Goal: Task Accomplishment & Management: Complete application form

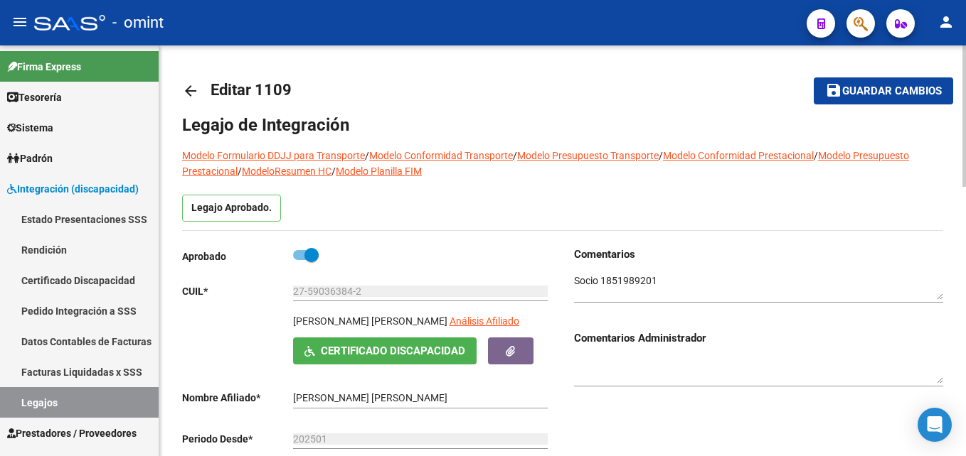
click at [840, 93] on mat-icon "save" at bounding box center [833, 90] width 17 height 17
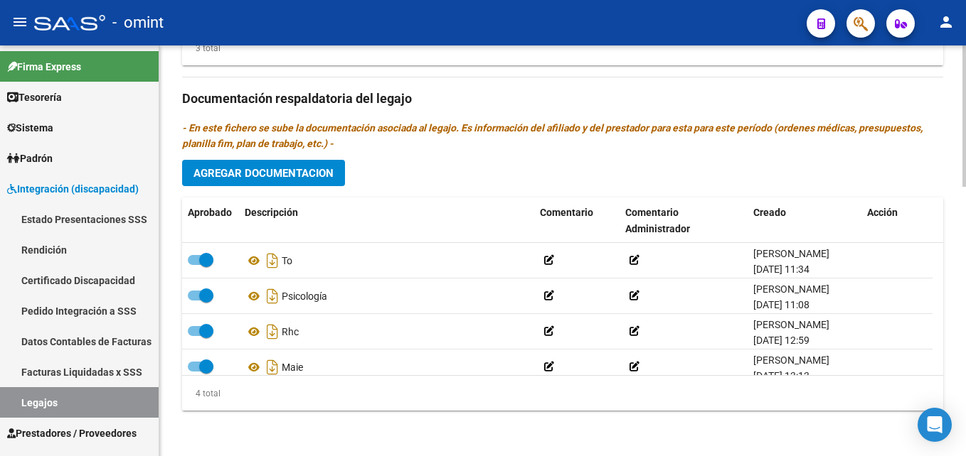
scroll to position [14, 0]
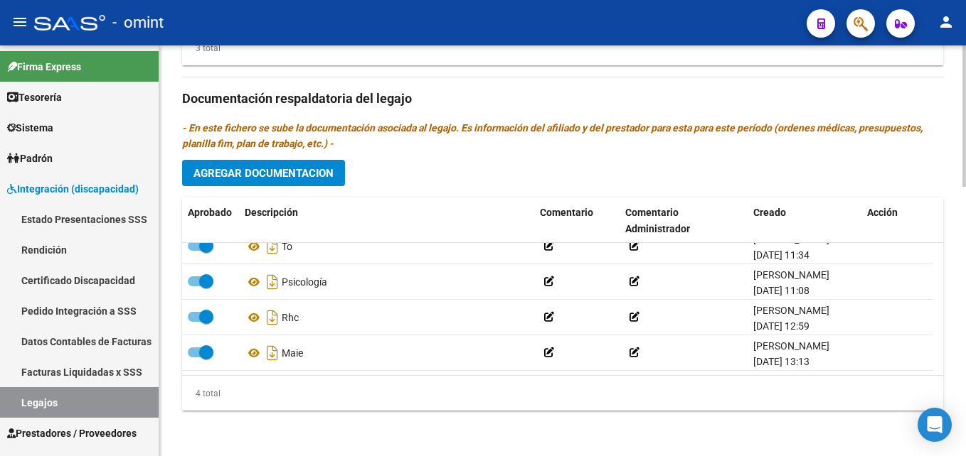
click at [304, 171] on span "Agregar Documentacion" at bounding box center [263, 173] width 140 height 13
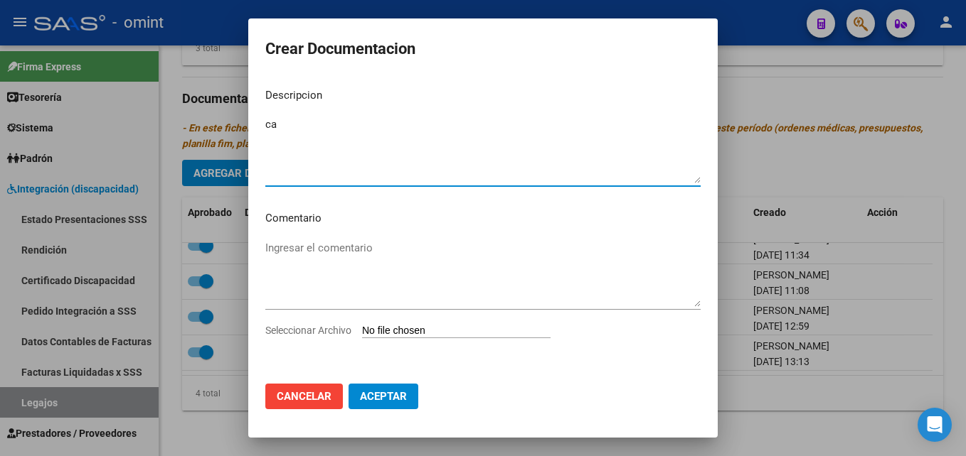
type textarea "c"
type textarea "CAR"
click at [432, 330] on input "Seleccionar Archivo" at bounding box center [456, 332] width 188 height 14
type input "C:\fakepath\CAR.pdf"
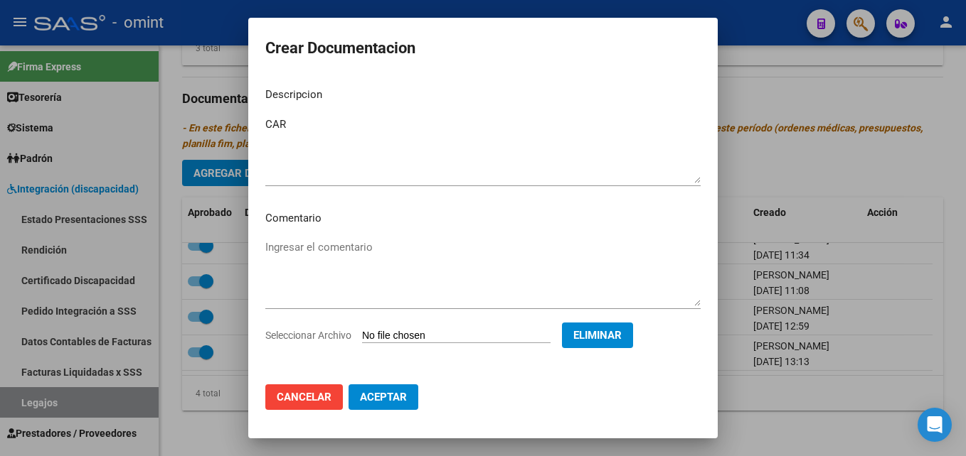
click at [399, 393] on span "Aceptar" at bounding box center [383, 397] width 47 height 13
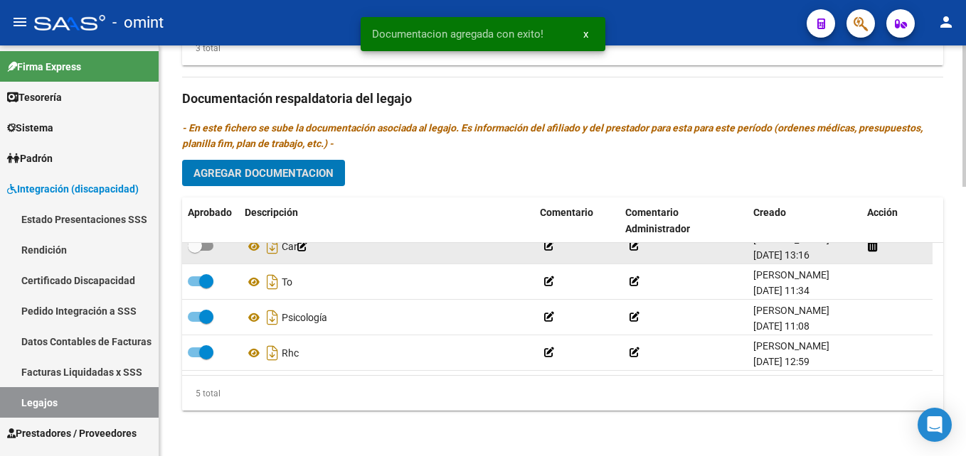
click at [198, 249] on span at bounding box center [195, 246] width 14 height 14
click at [195, 251] on input "checkbox" at bounding box center [194, 251] width 1 height 1
checkbox input "true"
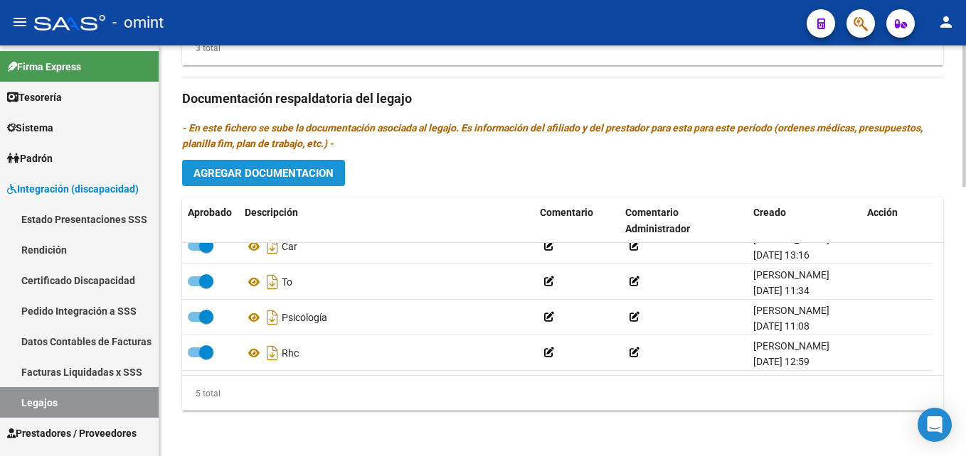
click at [240, 167] on span "Agregar Documentacion" at bounding box center [263, 173] width 140 height 13
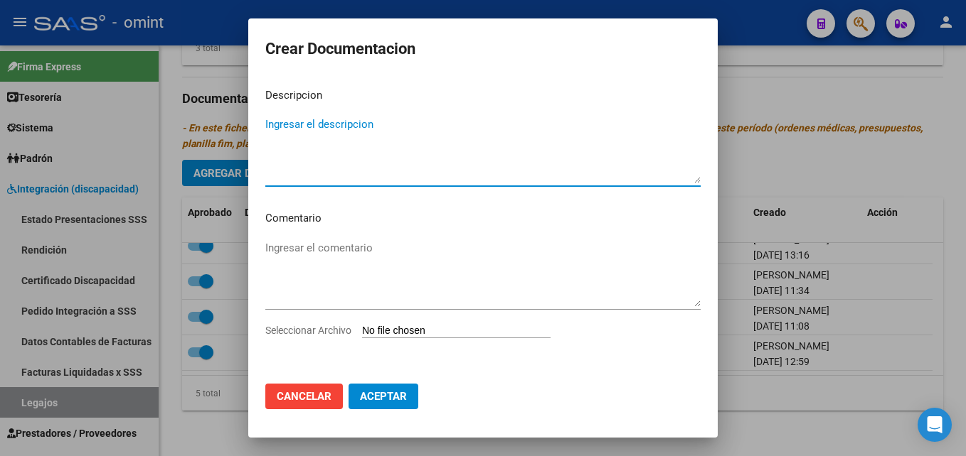
click at [482, 324] on div "Seleccionar Archivo" at bounding box center [482, 336] width 435 height 27
click at [409, 328] on input "Seleccionar Archivo" at bounding box center [456, 332] width 188 height 14
type input "C:\fakepath\1851989201_25072310020_form048.pdf"
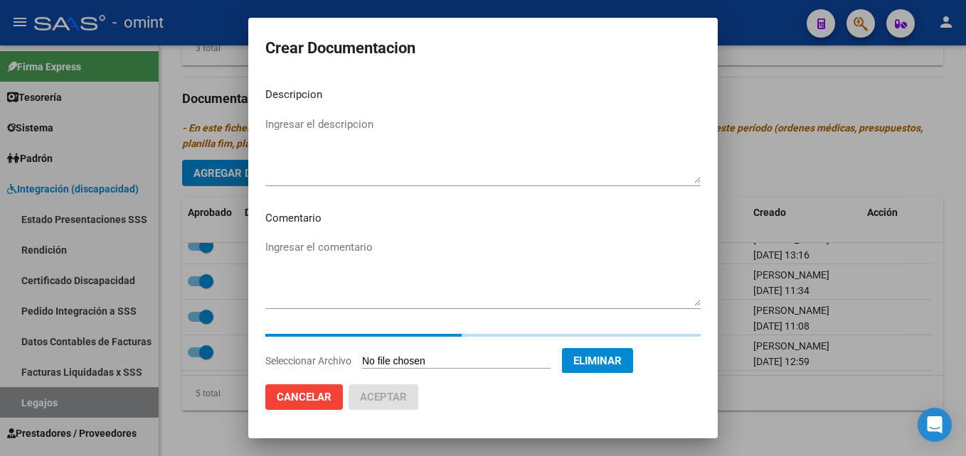
click at [319, 129] on textarea "Ingresar el descripcion" at bounding box center [482, 150] width 435 height 67
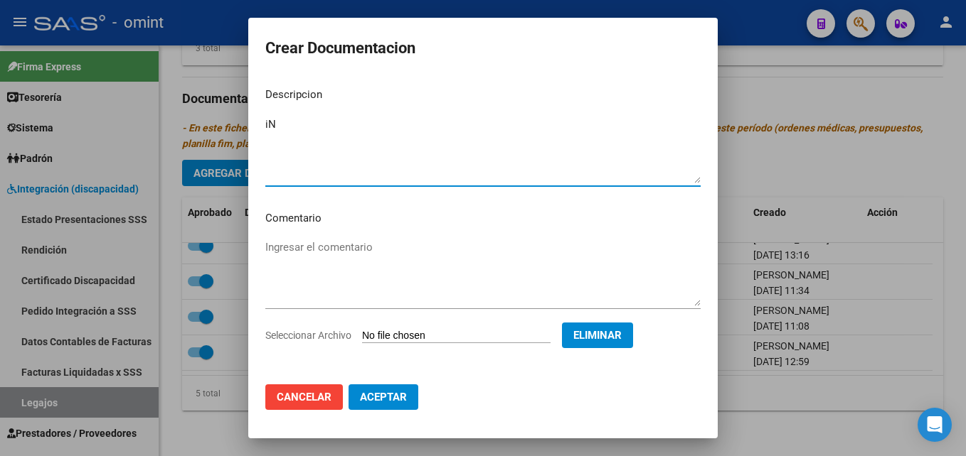
type textarea "i"
type textarea "Informe evolutivo - Psicología"
click at [397, 391] on span "Aceptar" at bounding box center [383, 397] width 47 height 13
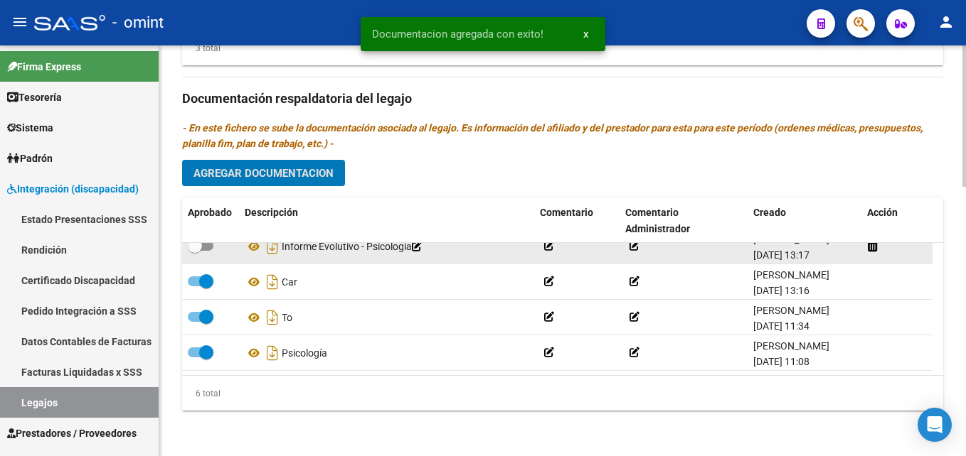
click at [201, 246] on span at bounding box center [195, 246] width 14 height 14
click at [195, 251] on input "checkbox" at bounding box center [194, 251] width 1 height 1
checkbox input "true"
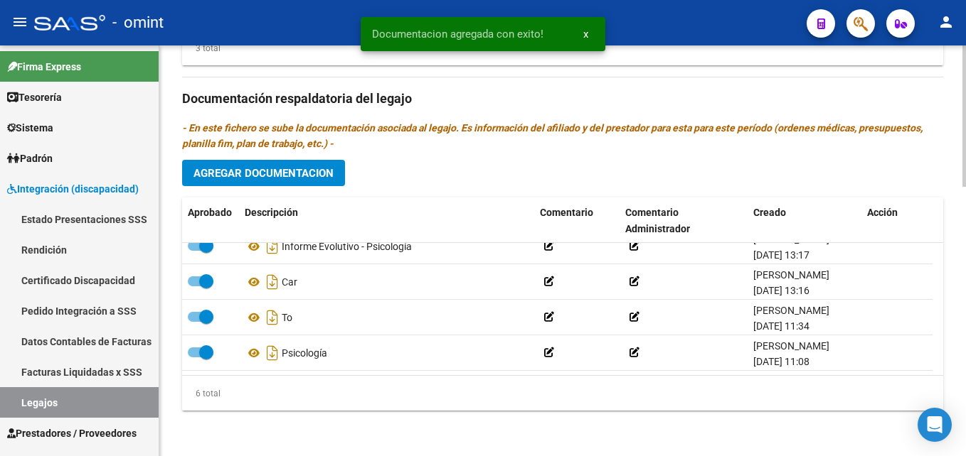
click at [296, 164] on button "Agregar Documentacion" at bounding box center [263, 173] width 163 height 26
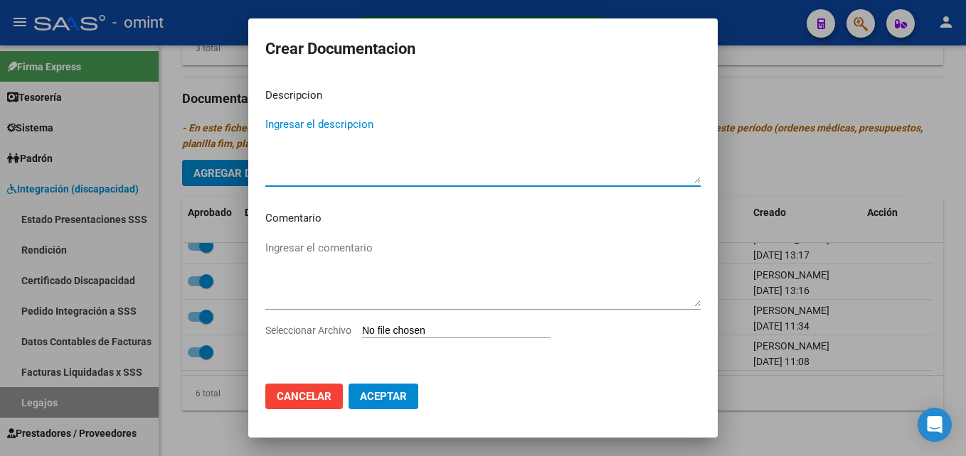
click at [323, 145] on textarea "Ingresar el descripcion" at bounding box center [482, 150] width 435 height 67
click at [437, 330] on input "Seleccionar Archivo" at bounding box center [456, 332] width 188 height 14
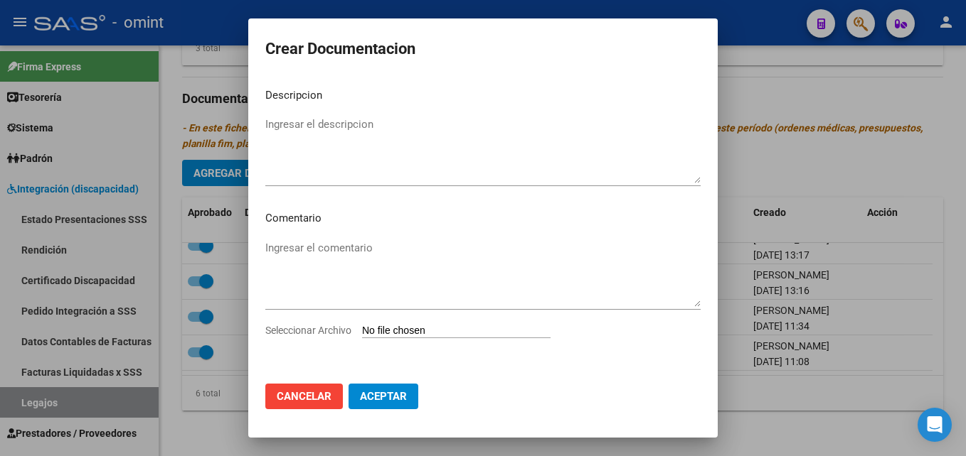
type input "C:\fakepath\1851989201_25081109020_form048.pdf"
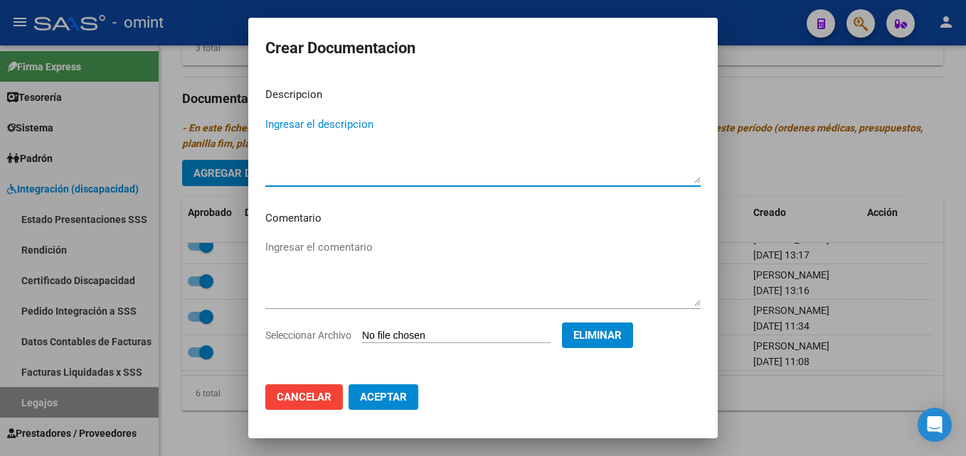
click at [408, 129] on textarea "Ingresar el descripcion" at bounding box center [482, 150] width 435 height 67
type textarea "Informe evolutivo - TO"
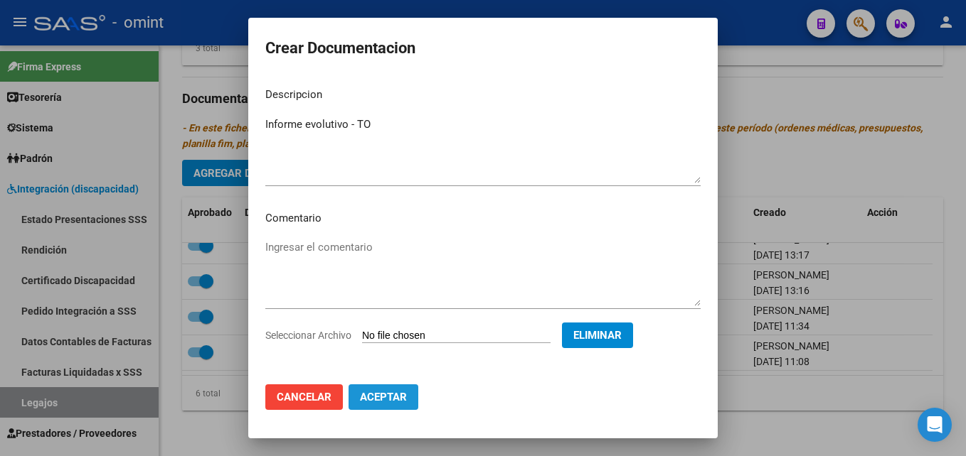
click at [385, 396] on span "Aceptar" at bounding box center [383, 397] width 47 height 13
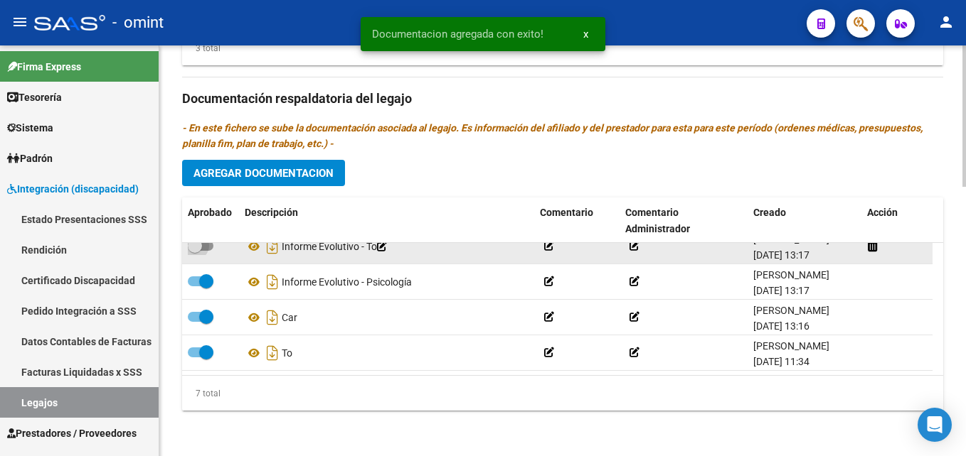
click at [203, 252] on label at bounding box center [201, 245] width 26 height 17
click at [195, 252] on input "checkbox" at bounding box center [194, 251] width 1 height 1
checkbox input "true"
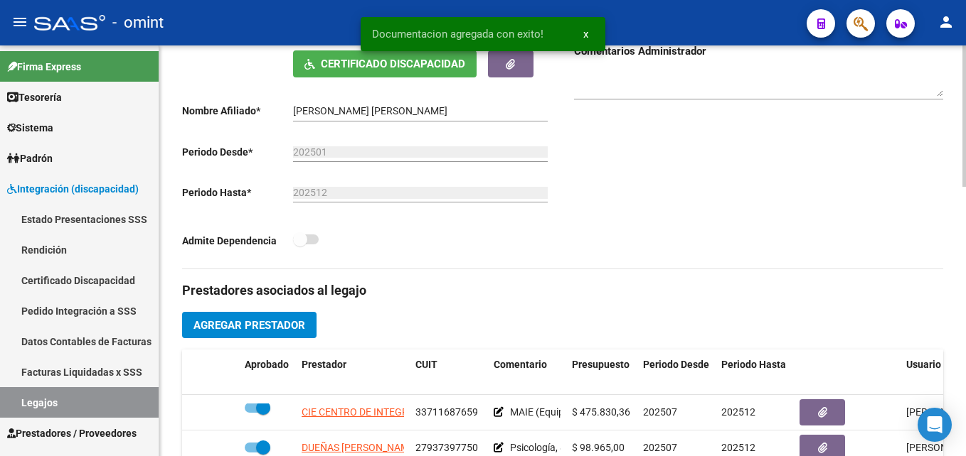
scroll to position [0, 0]
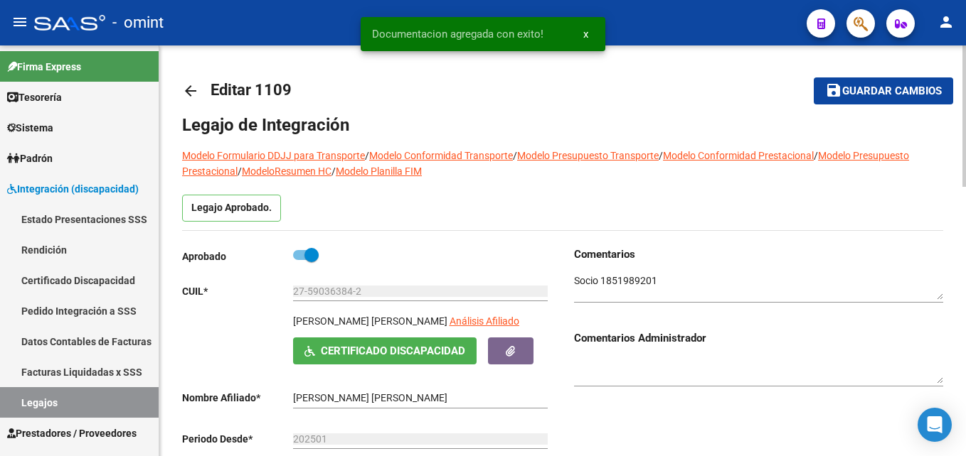
click at [877, 97] on span "Guardar cambios" at bounding box center [892, 91] width 100 height 13
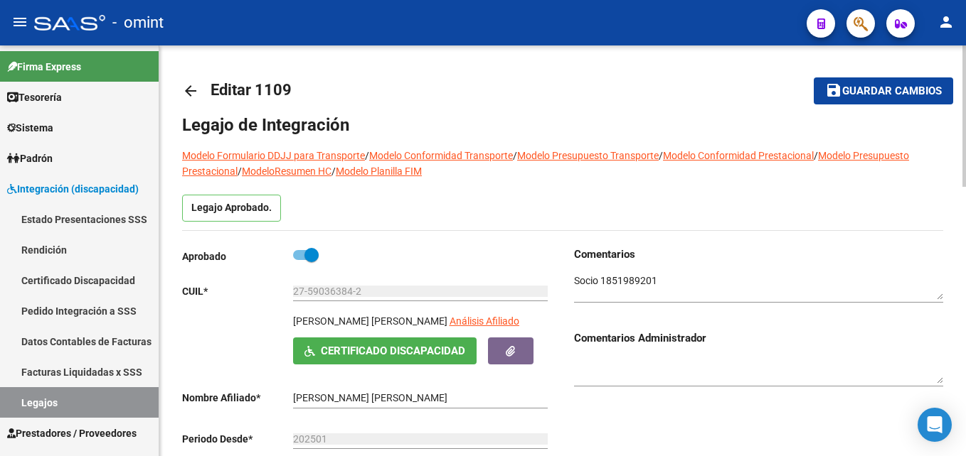
click at [196, 91] on mat-icon "arrow_back" at bounding box center [190, 90] width 17 height 17
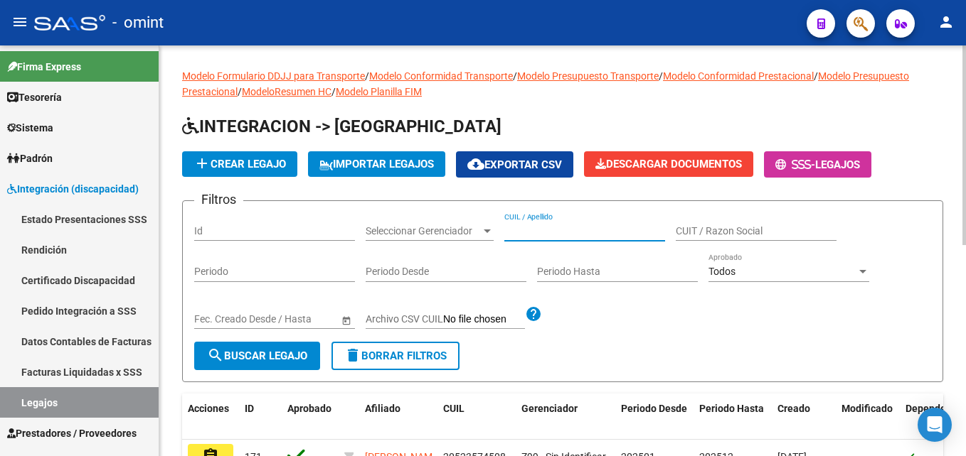
click at [534, 229] on input "CUIL / Apellido" at bounding box center [584, 231] width 161 height 12
paste input "27448346671"
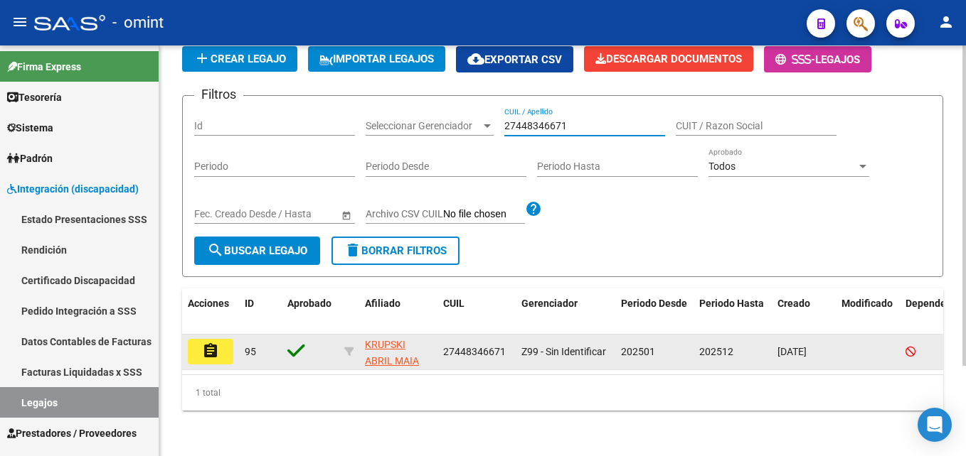
type input "27448346671"
click at [205, 343] on mat-icon "assignment" at bounding box center [210, 351] width 17 height 17
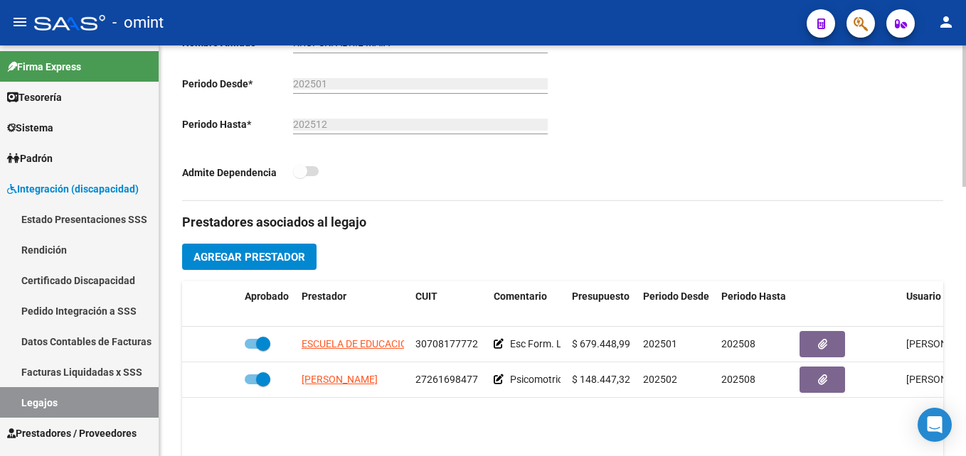
scroll to position [498, 0]
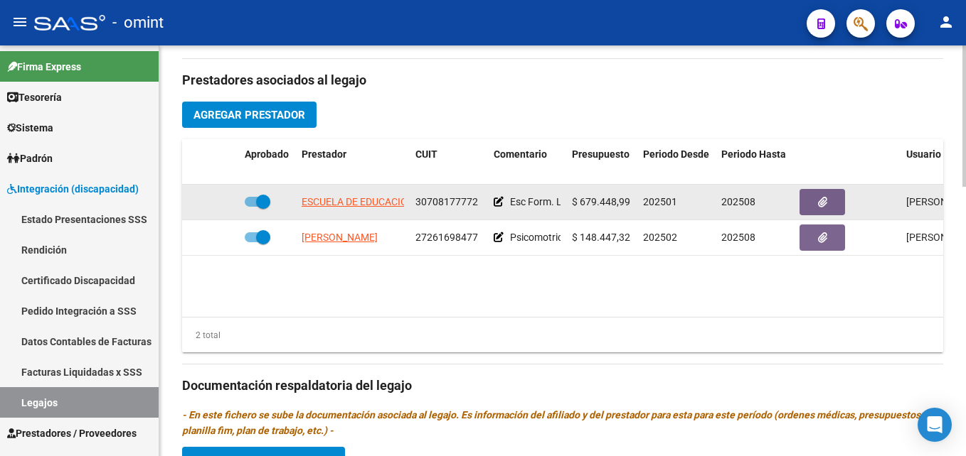
click at [445, 201] on span "30708177772" at bounding box center [446, 201] width 63 height 11
copy span "30708177772"
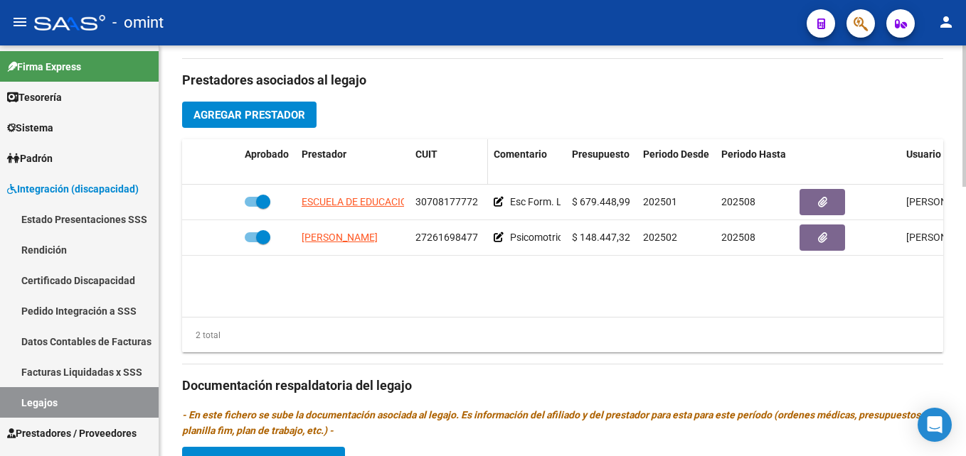
copy span "30708177772"
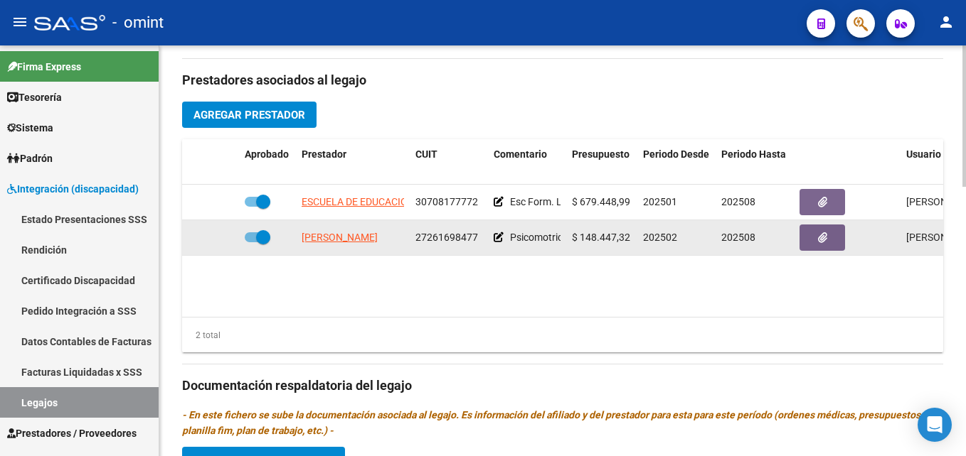
click at [434, 228] on datatable-body-cell "27261698477" at bounding box center [449, 237] width 78 height 35
click at [435, 228] on datatable-body-cell "27261698477" at bounding box center [449, 237] width 78 height 35
click at [448, 247] on datatable-body-cell "27261698477" at bounding box center [449, 237] width 78 height 35
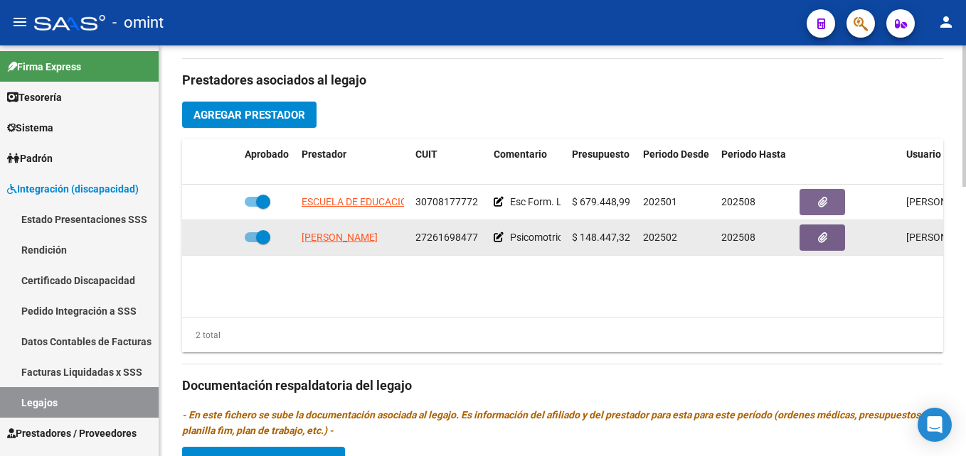
copy span "27261698477"
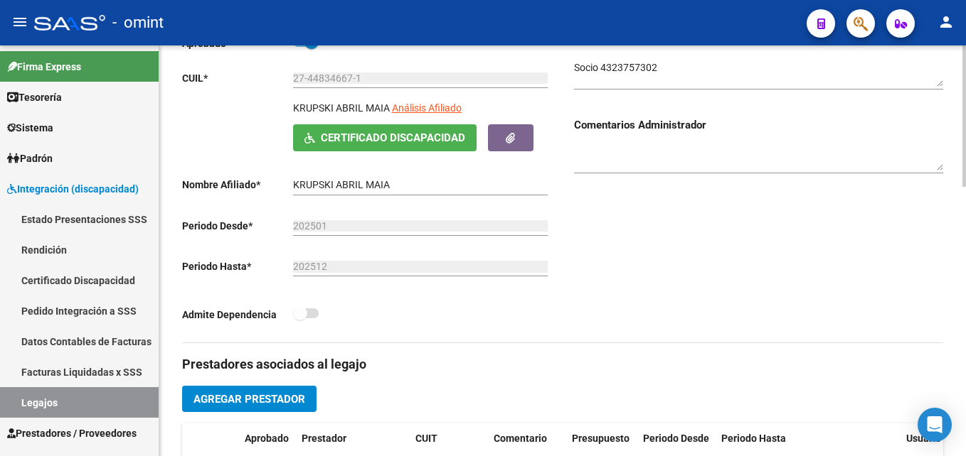
scroll to position [427, 0]
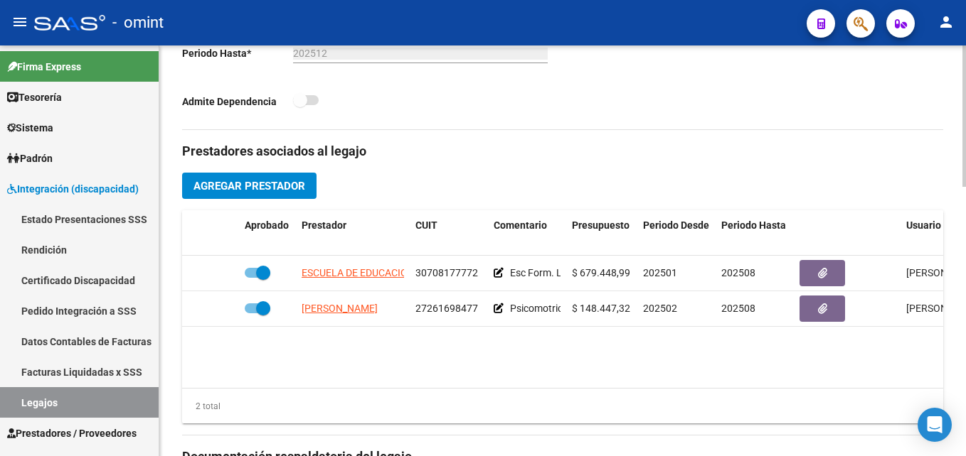
click at [375, 439] on div "Prestadores asociados al legajo Agregar Prestador Aprobado Prestador CUIT Comen…" at bounding box center [562, 455] width 761 height 651
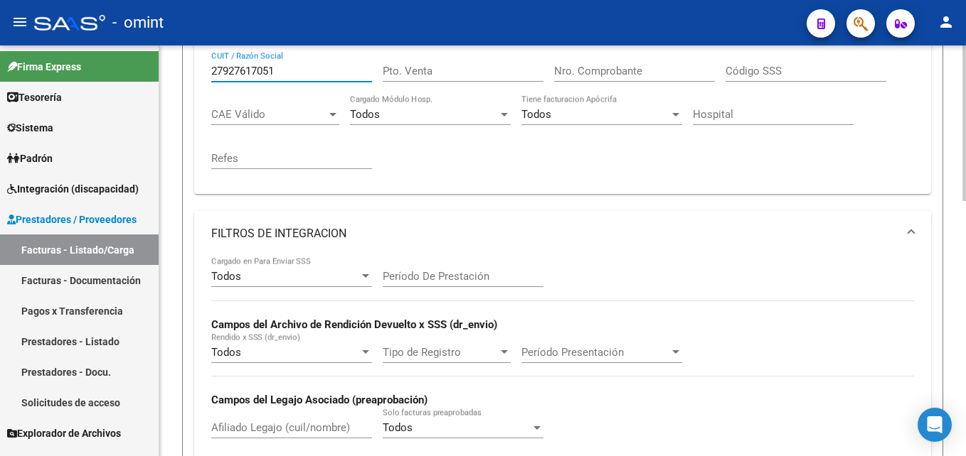
scroll to position [247, 0]
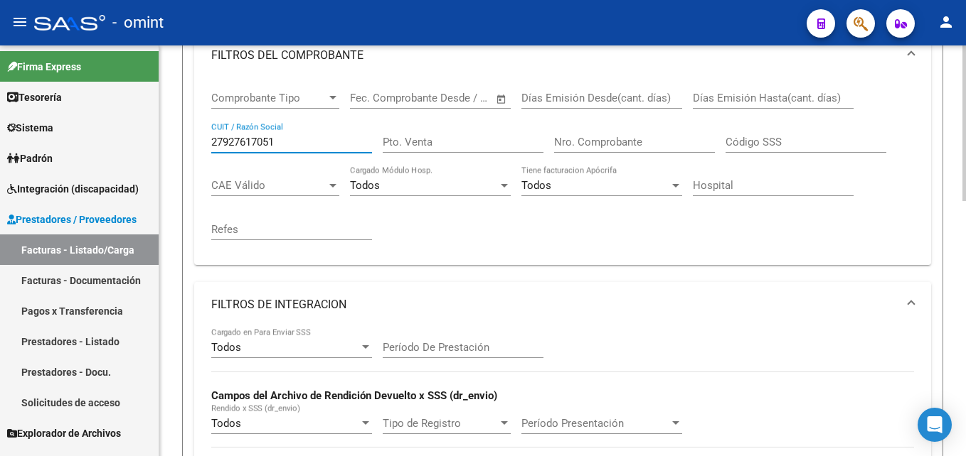
click at [246, 146] on input "27927617051" at bounding box center [291, 142] width 161 height 13
paste input "30708177772"
type input "30708177772"
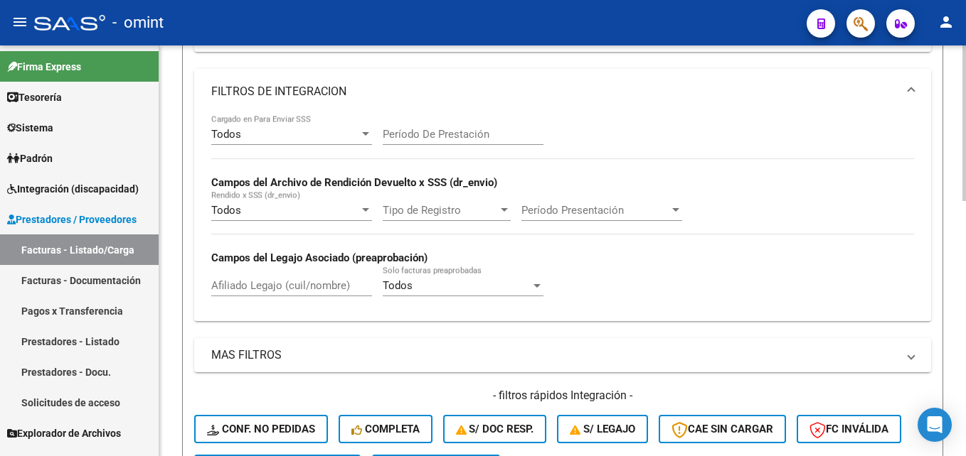
scroll to position [602, 0]
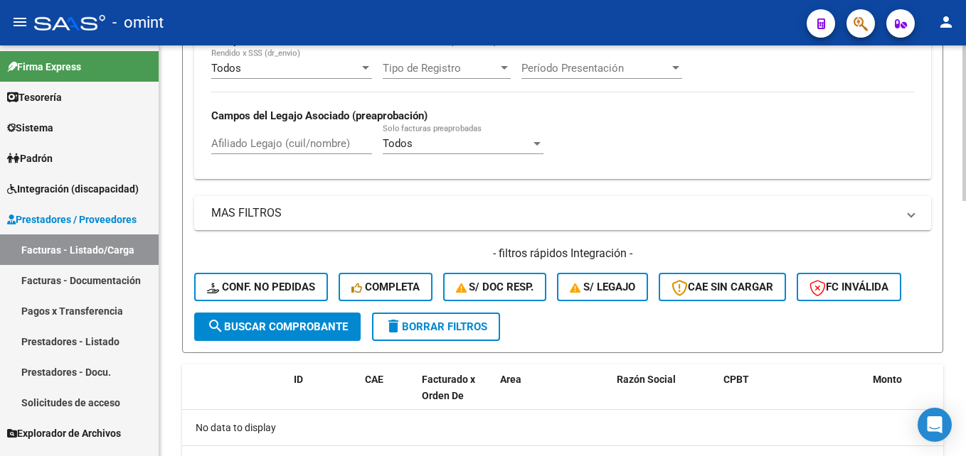
click at [259, 141] on input "Afiliado Legajo (cuil/nombre)" at bounding box center [291, 143] width 161 height 13
paste input "27448346671"
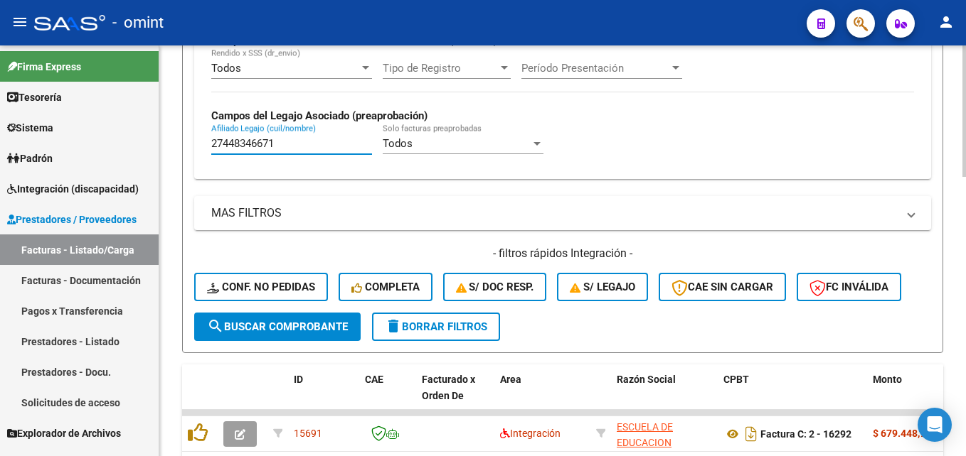
scroll to position [872, 0]
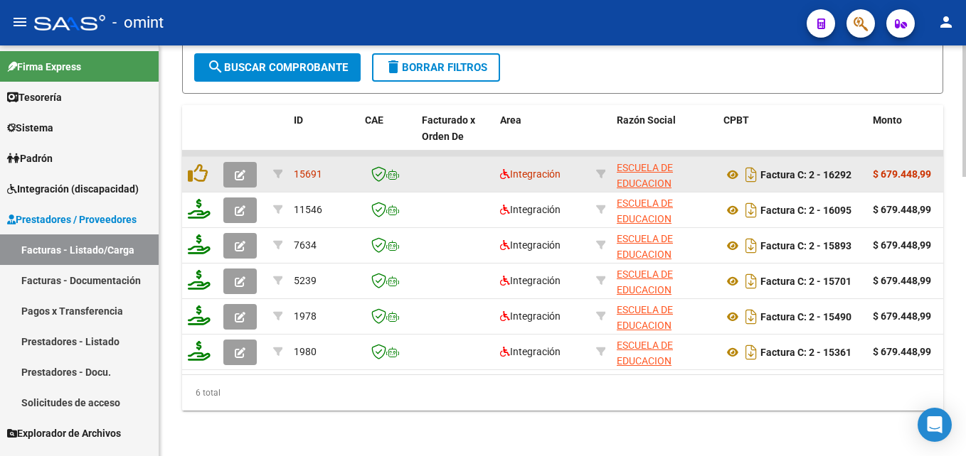
type input "27448346671"
click at [236, 170] on icon "button" at bounding box center [240, 175] width 11 height 11
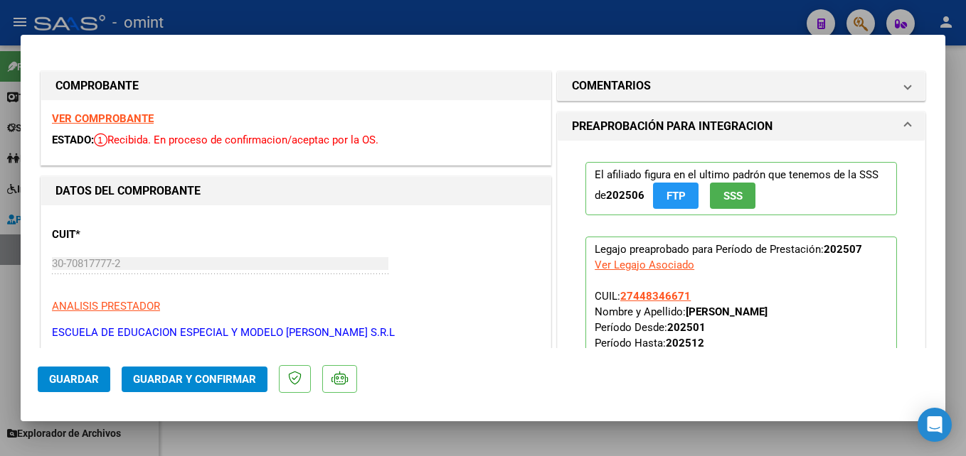
click at [129, 116] on strong "VER COMPROBANTE" at bounding box center [103, 118] width 102 height 13
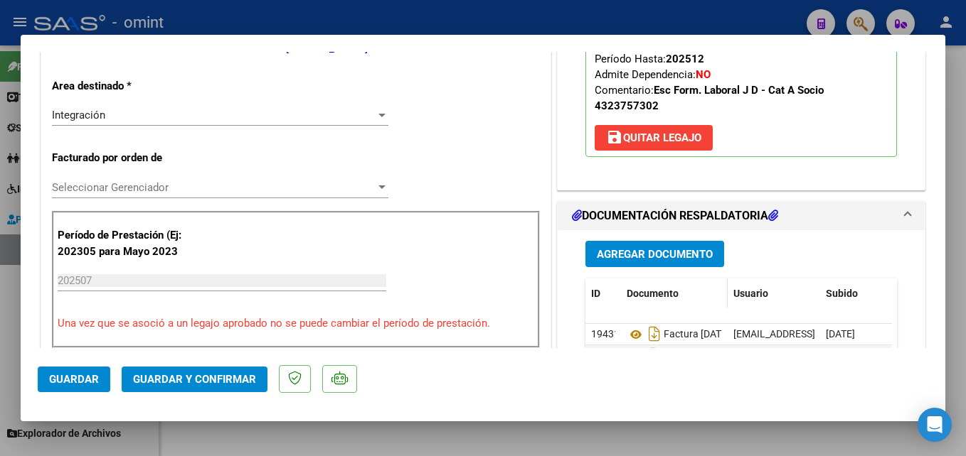
scroll to position [356, 0]
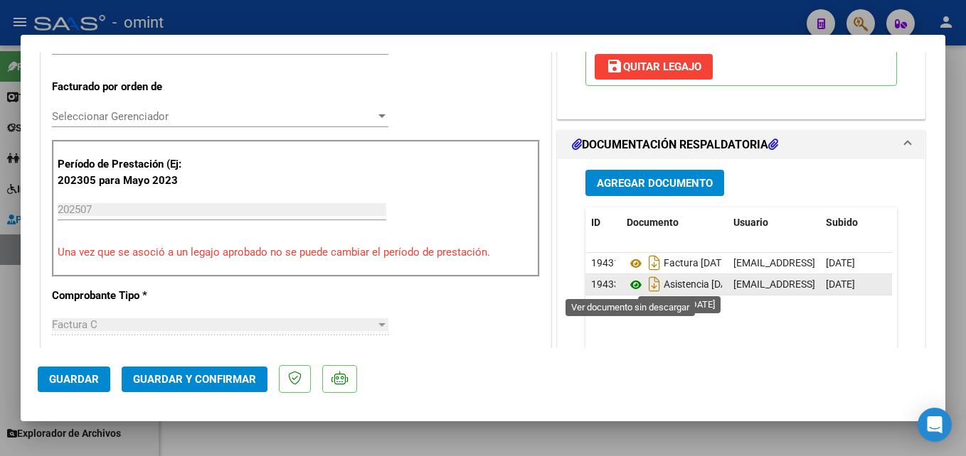
click at [631, 284] on icon at bounding box center [635, 285] width 18 height 17
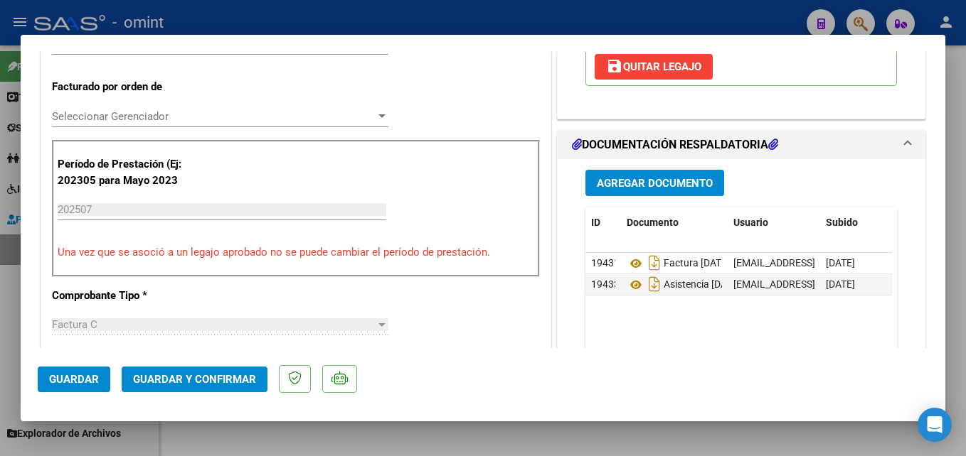
click at [183, 384] on span "Guardar y Confirmar" at bounding box center [194, 379] width 123 height 13
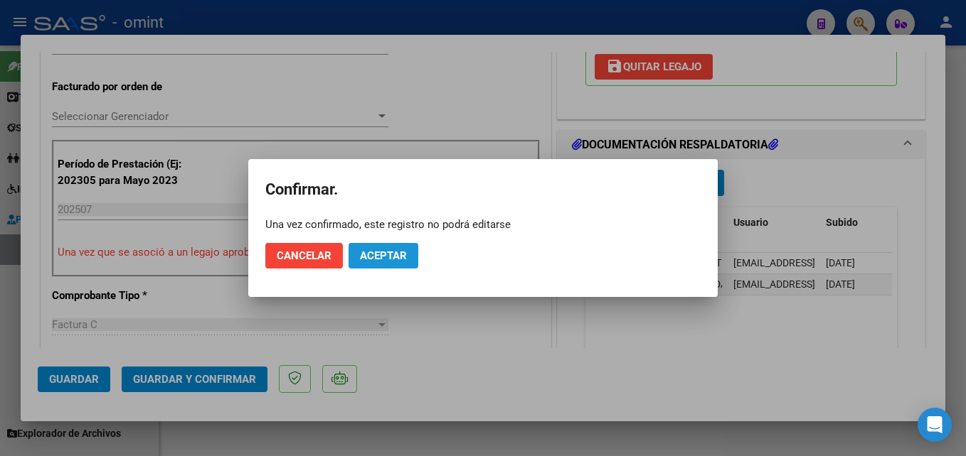
click at [397, 257] on span "Aceptar" at bounding box center [383, 256] width 47 height 13
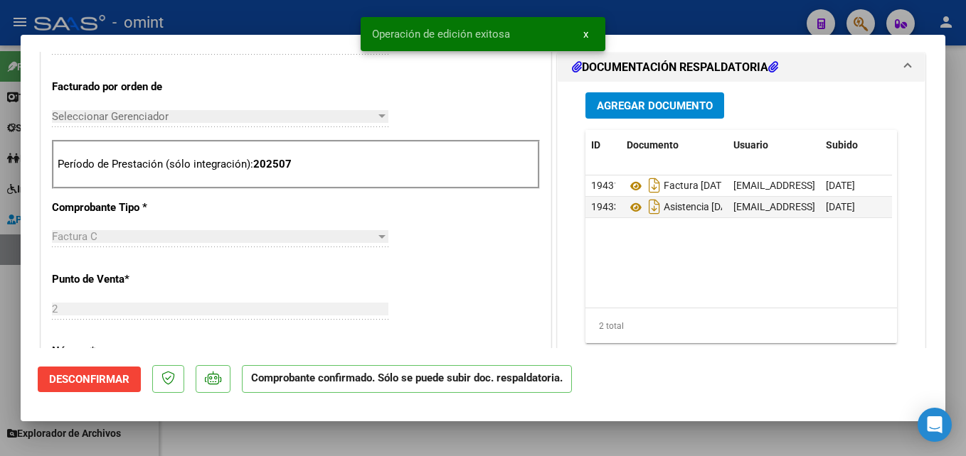
click at [224, 448] on div at bounding box center [483, 228] width 966 height 456
type input "$ 0,00"
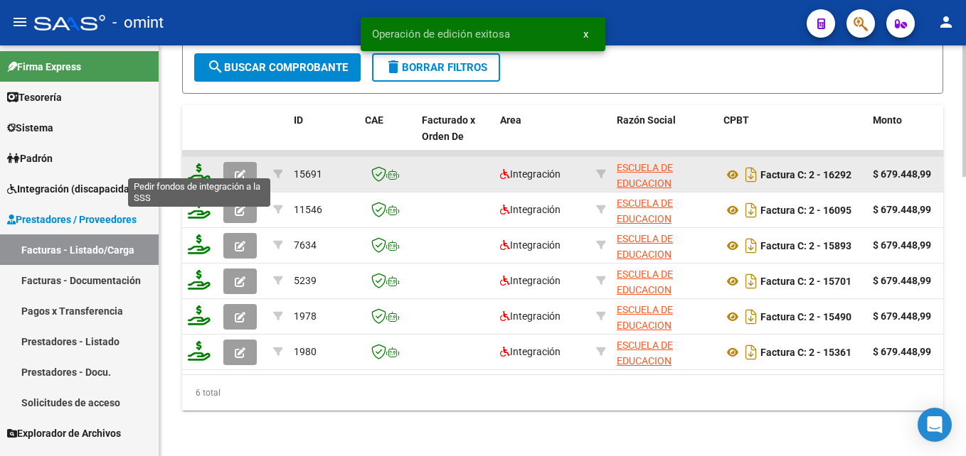
click at [191, 166] on icon at bounding box center [199, 174] width 23 height 20
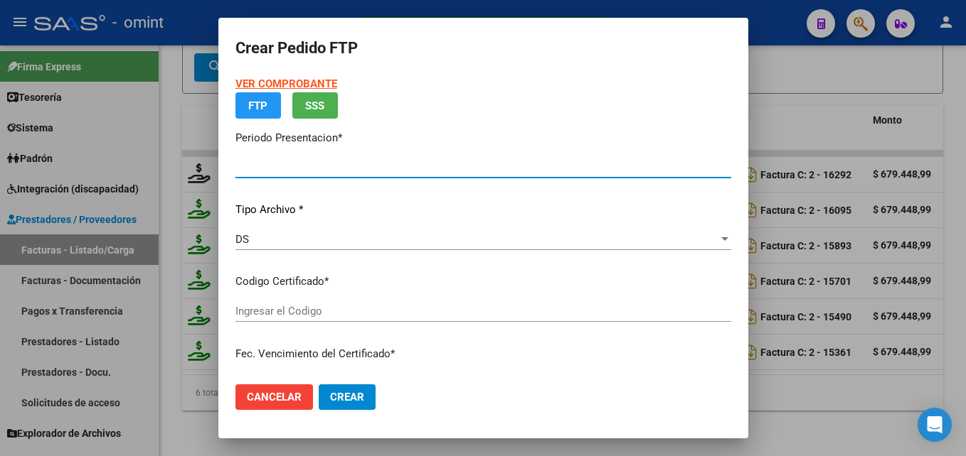
type input "202507"
type input "$ 679.448,99"
type input "8387835133"
type input "2032-01-31"
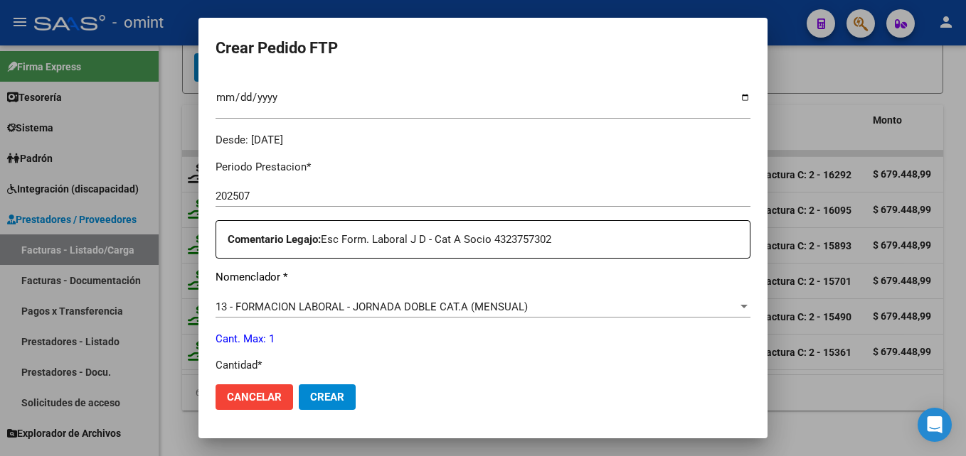
scroll to position [464, 0]
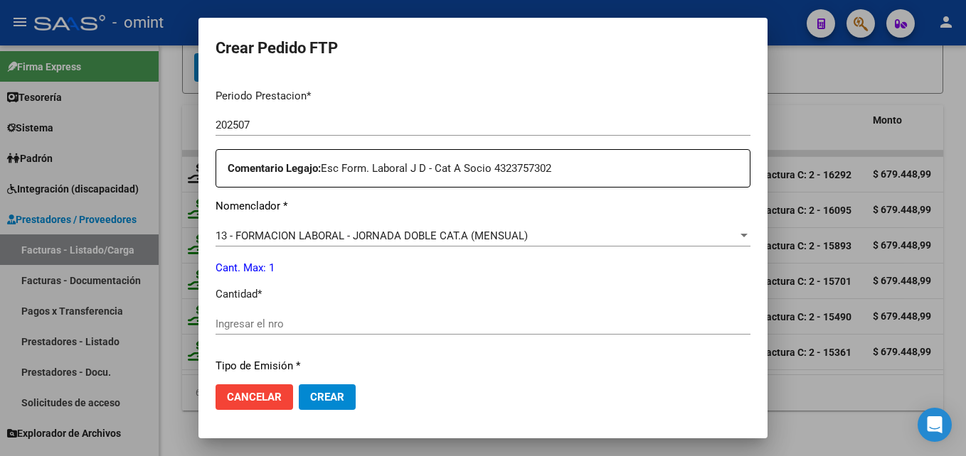
click at [291, 312] on div "Periodo Prestacion * 202507 Ingresar el Periodo Prestacion Comentario Legajo: E…" at bounding box center [482, 321] width 535 height 487
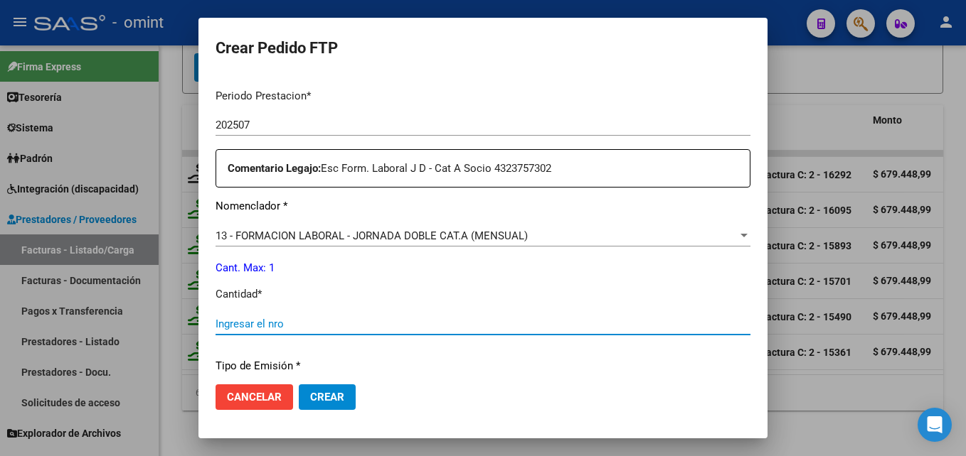
click at [294, 326] on input "Ingresar el nro" at bounding box center [482, 324] width 535 height 13
type input "1"
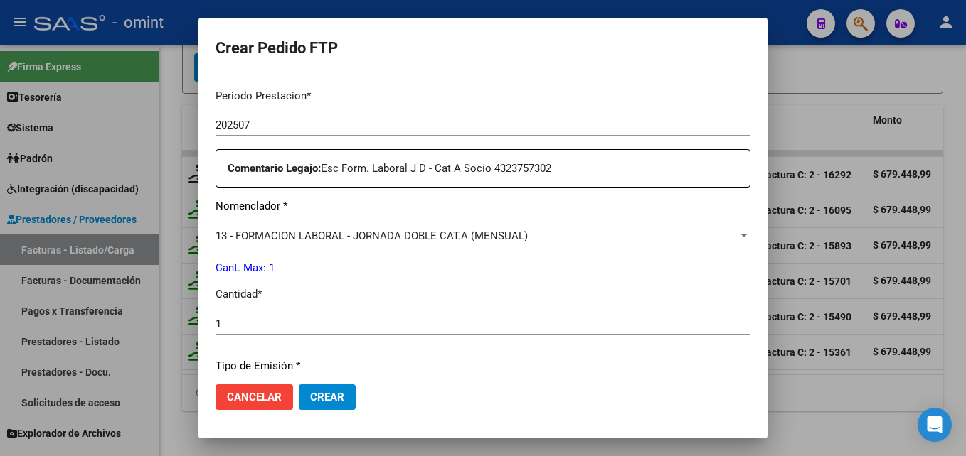
scroll to position [655, 0]
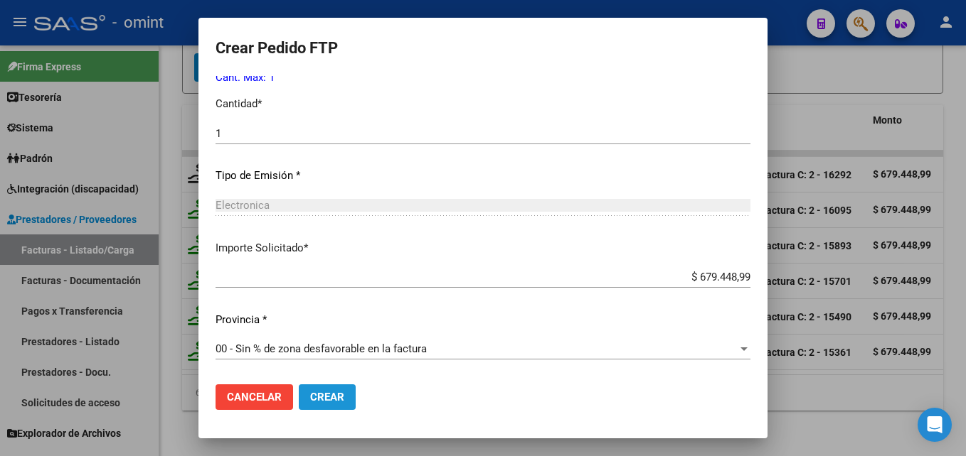
click at [331, 397] on span "Crear" at bounding box center [327, 397] width 34 height 13
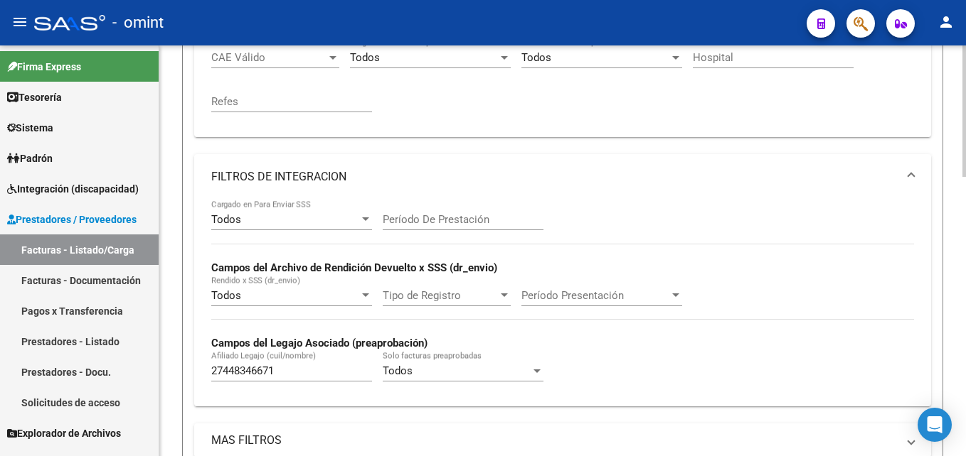
scroll to position [233, 0]
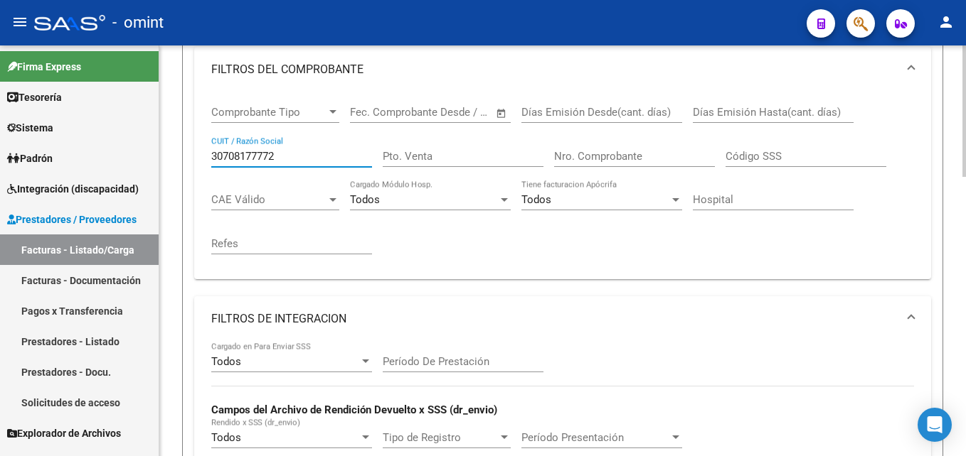
click at [250, 154] on input "30708177772" at bounding box center [291, 156] width 161 height 13
paste input "27261698477"
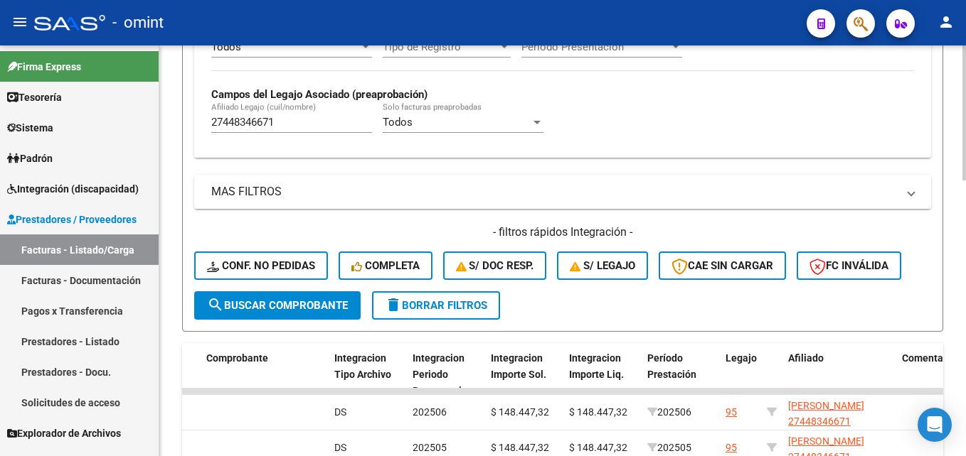
scroll to position [481, 0]
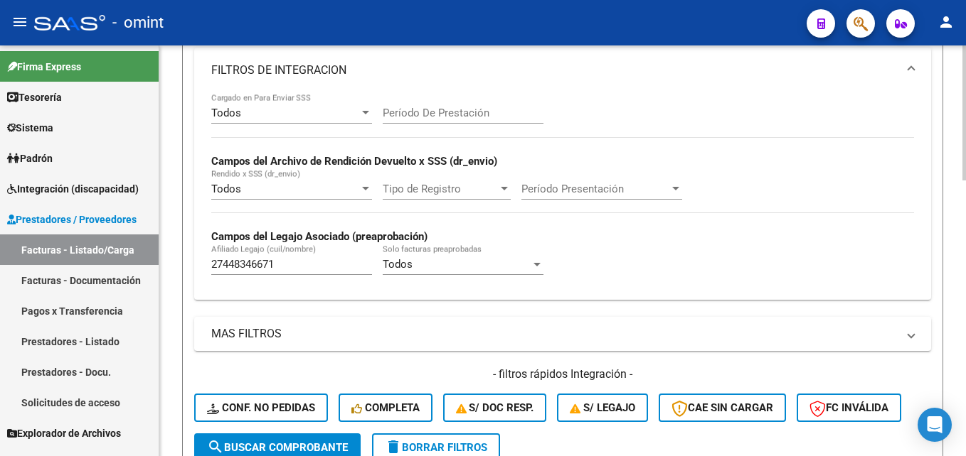
type input "27261698477"
click at [253, 262] on input "27448346671" at bounding box center [291, 264] width 161 height 13
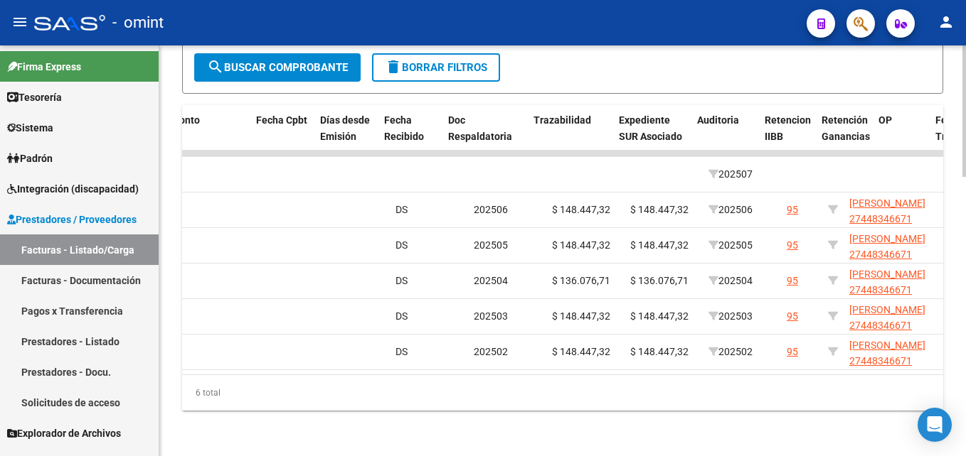
scroll to position [0, 0]
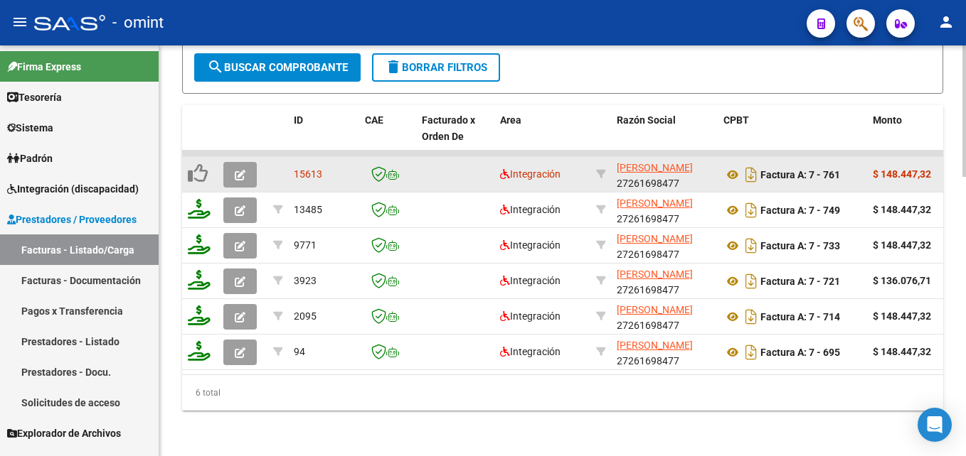
click at [231, 162] on button "button" at bounding box center [239, 175] width 33 height 26
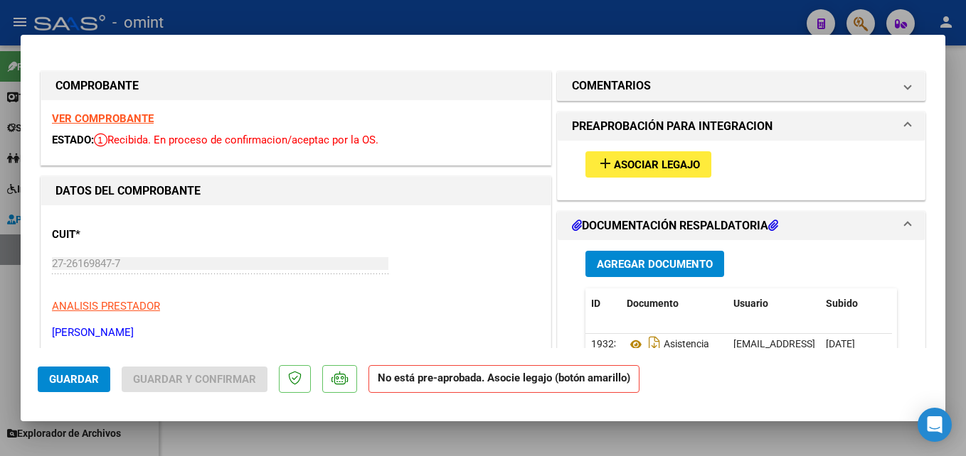
click at [136, 117] on strong "VER COMPROBANTE" at bounding box center [103, 118] width 102 height 13
click at [629, 159] on span "Asociar Legajo" at bounding box center [657, 165] width 86 height 13
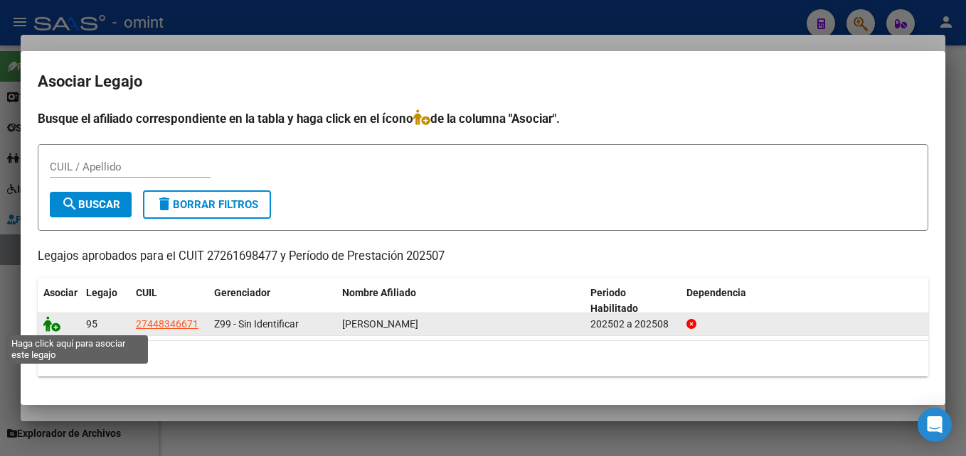
click at [46, 326] on icon at bounding box center [51, 324] width 17 height 16
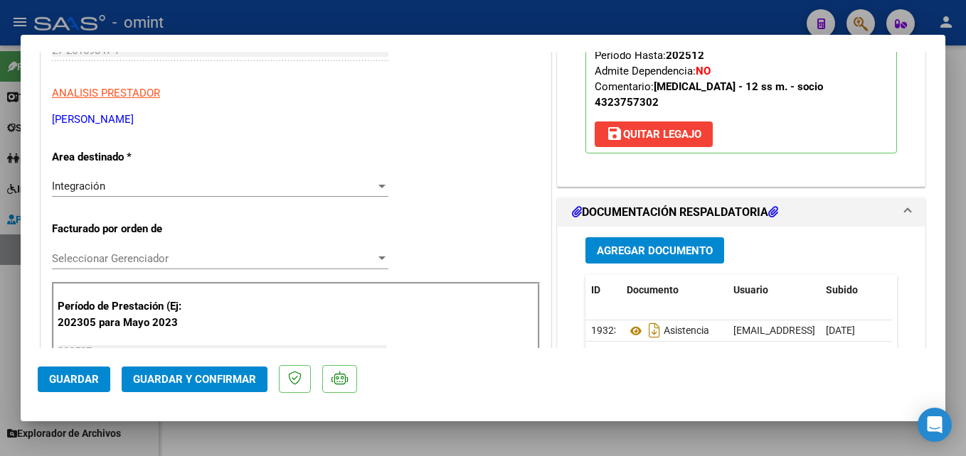
scroll to position [356, 0]
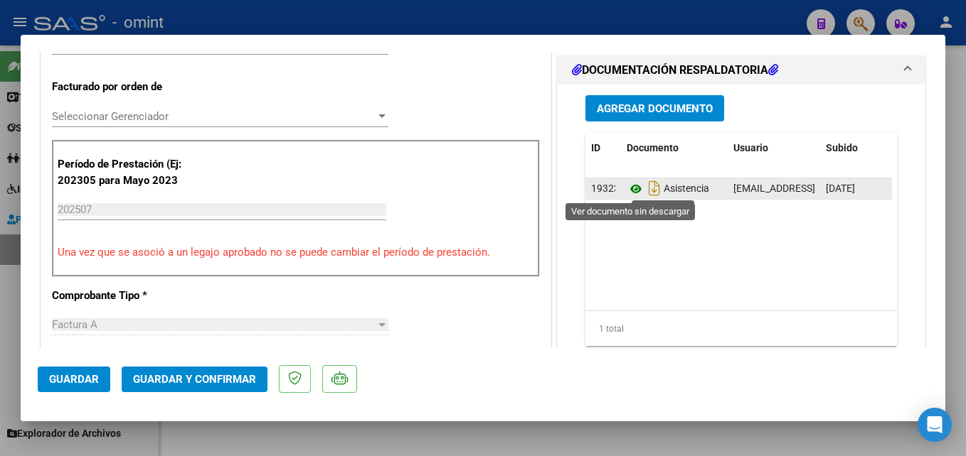
click at [626, 190] on icon at bounding box center [635, 189] width 18 height 17
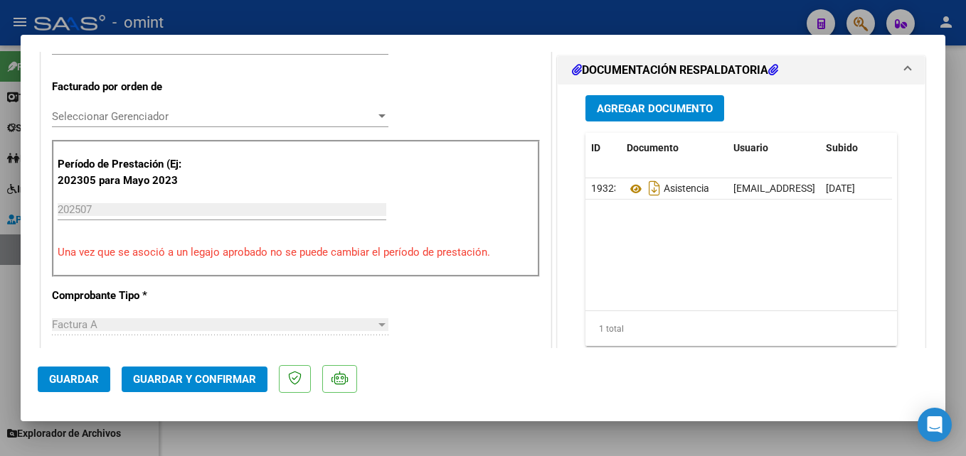
click at [221, 374] on span "Guardar y Confirmar" at bounding box center [194, 379] width 123 height 13
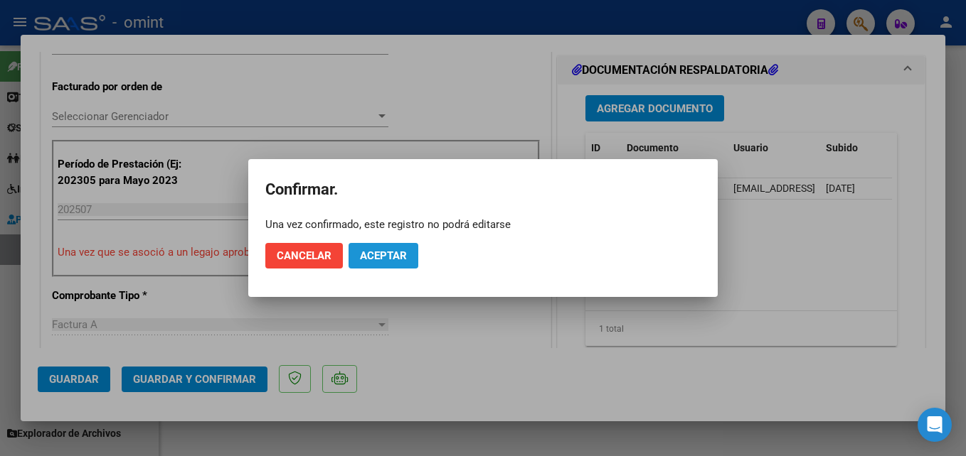
click at [376, 260] on span "Aceptar" at bounding box center [383, 256] width 47 height 13
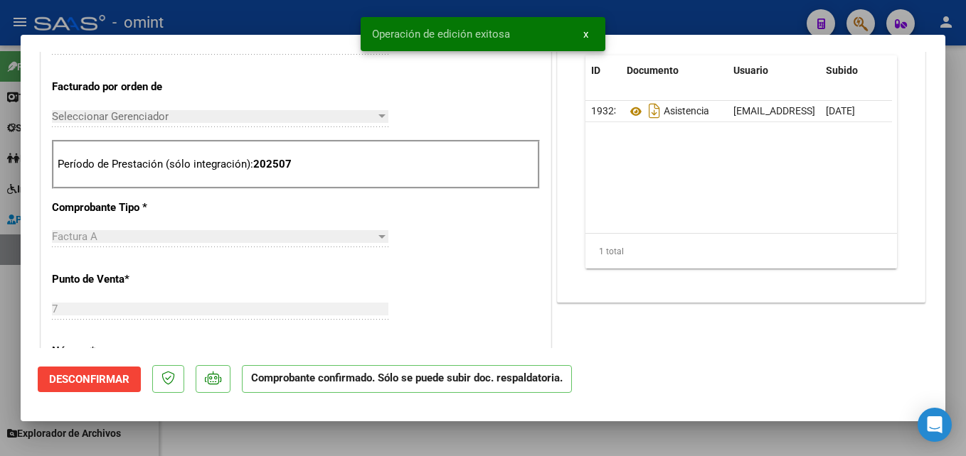
click at [316, 432] on div at bounding box center [483, 228] width 966 height 456
type input "$ 0,00"
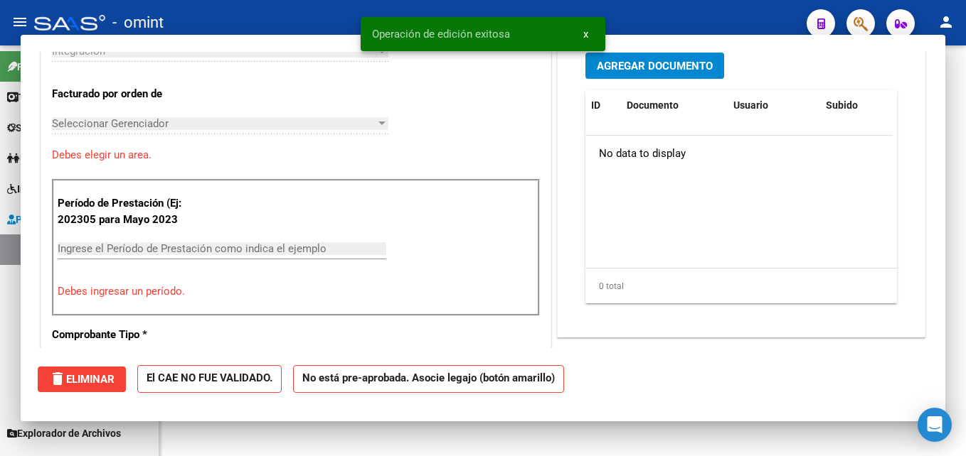
scroll to position [380, 0]
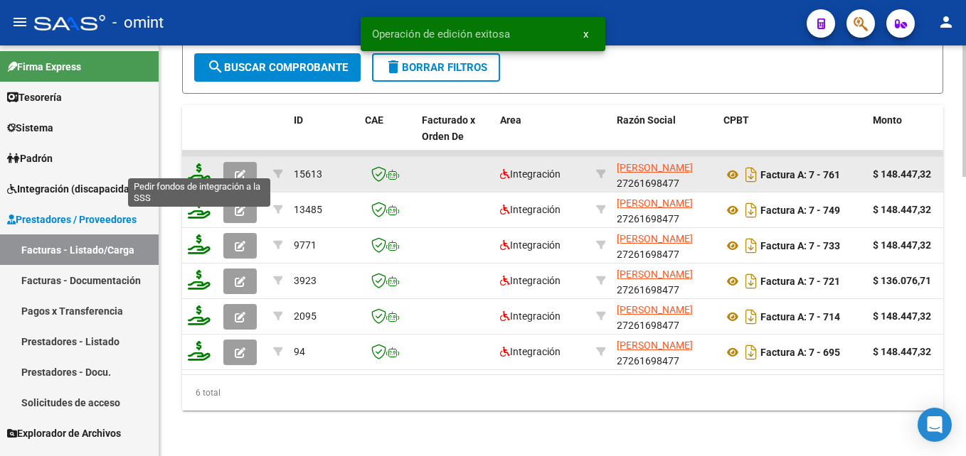
click at [199, 164] on icon at bounding box center [199, 174] width 23 height 20
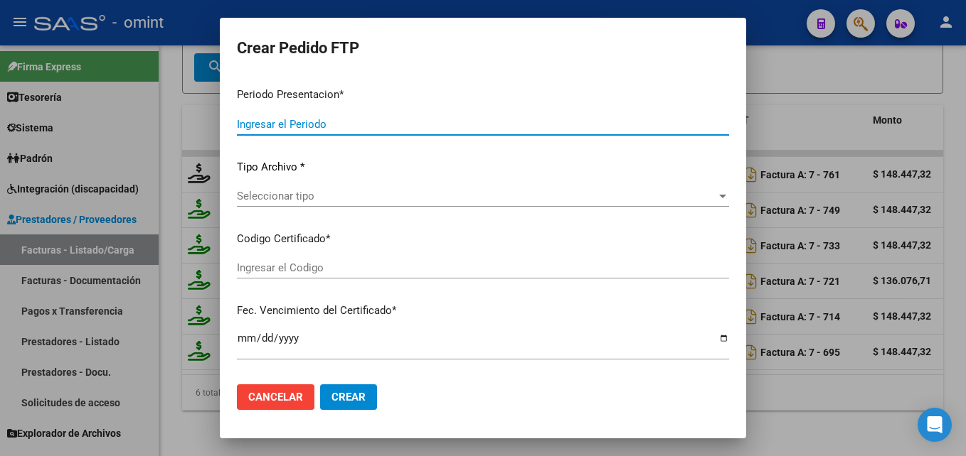
type input "202507"
type input "$ 148.447,32"
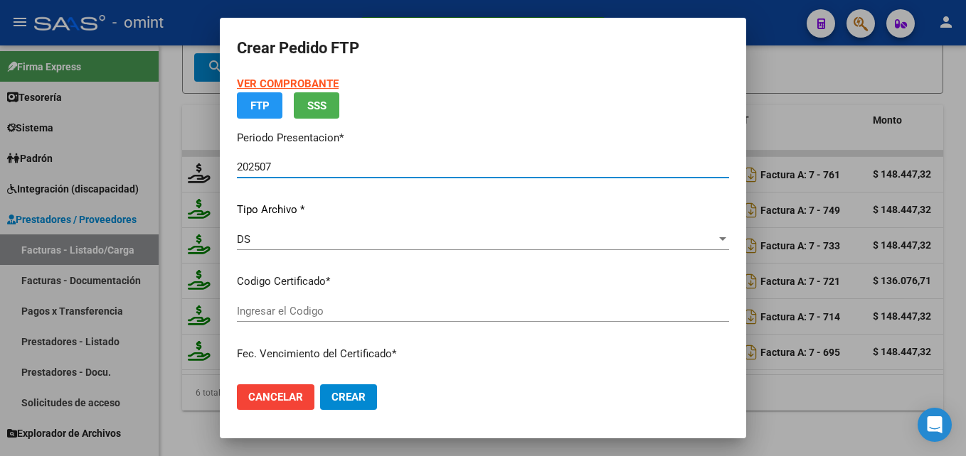
type input "8387835133"
type input "2032-01-31"
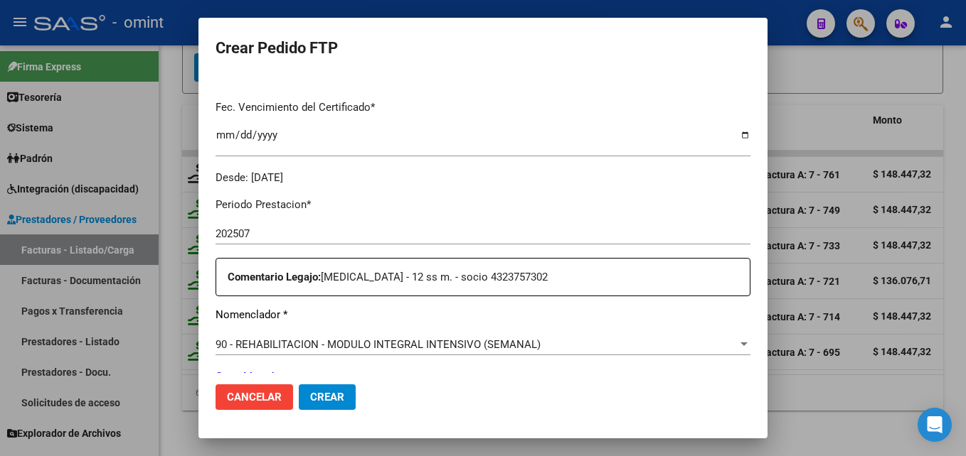
scroll to position [498, 0]
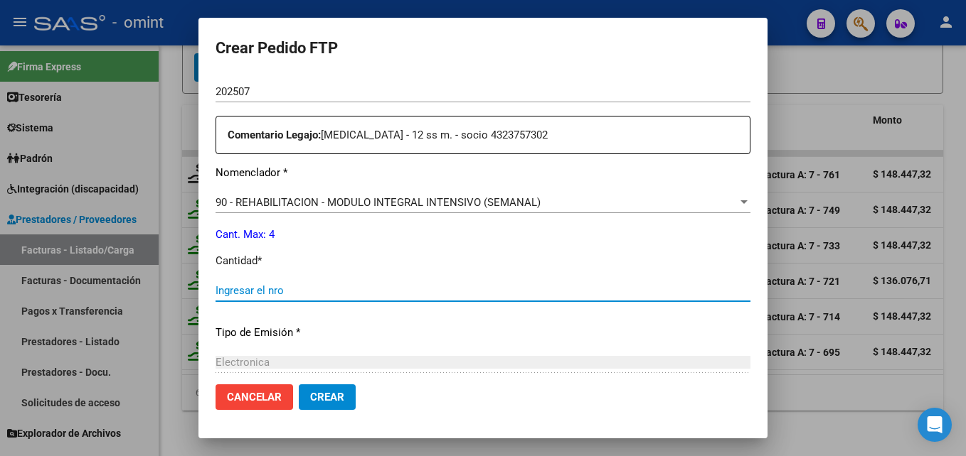
click at [289, 289] on input "Ingresar el nro" at bounding box center [482, 290] width 535 height 13
type input "4"
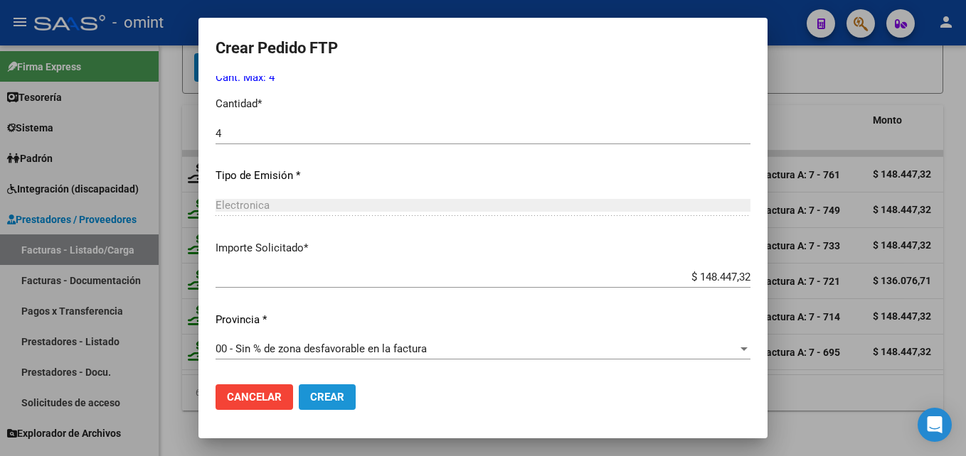
click at [326, 390] on button "Crear" at bounding box center [327, 398] width 57 height 26
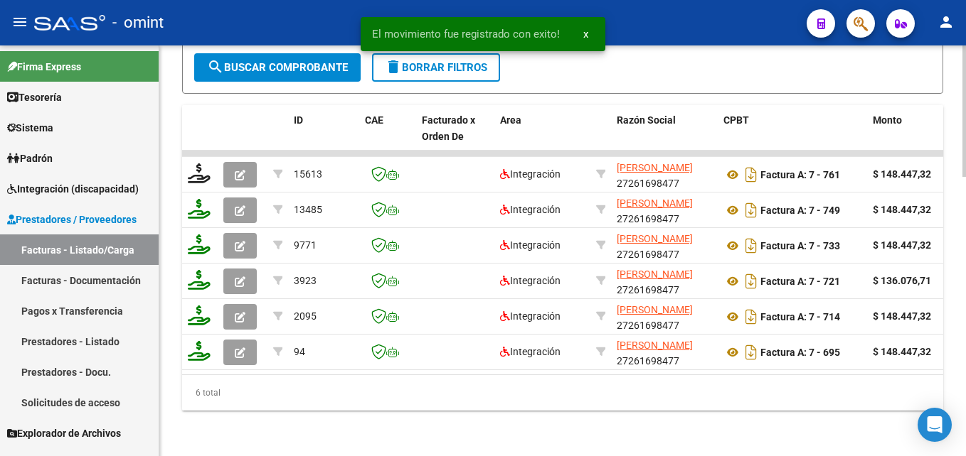
scroll to position [872, 0]
